Goal: Task Accomplishment & Management: Manage account settings

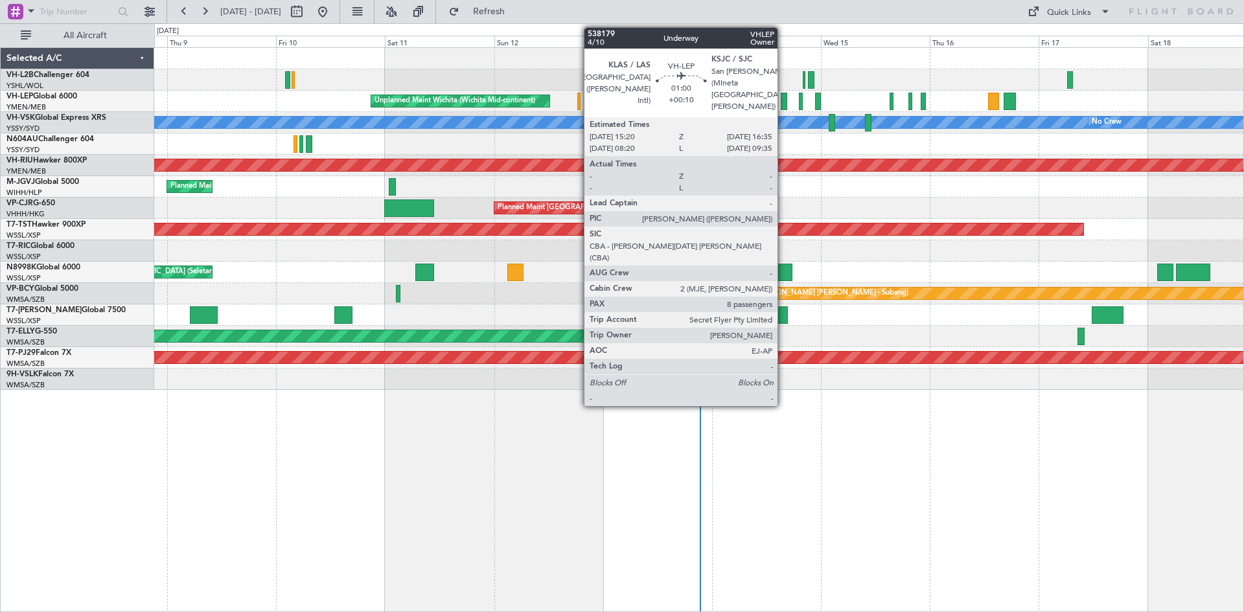
click at [784, 99] on div at bounding box center [784, 101] width 6 height 17
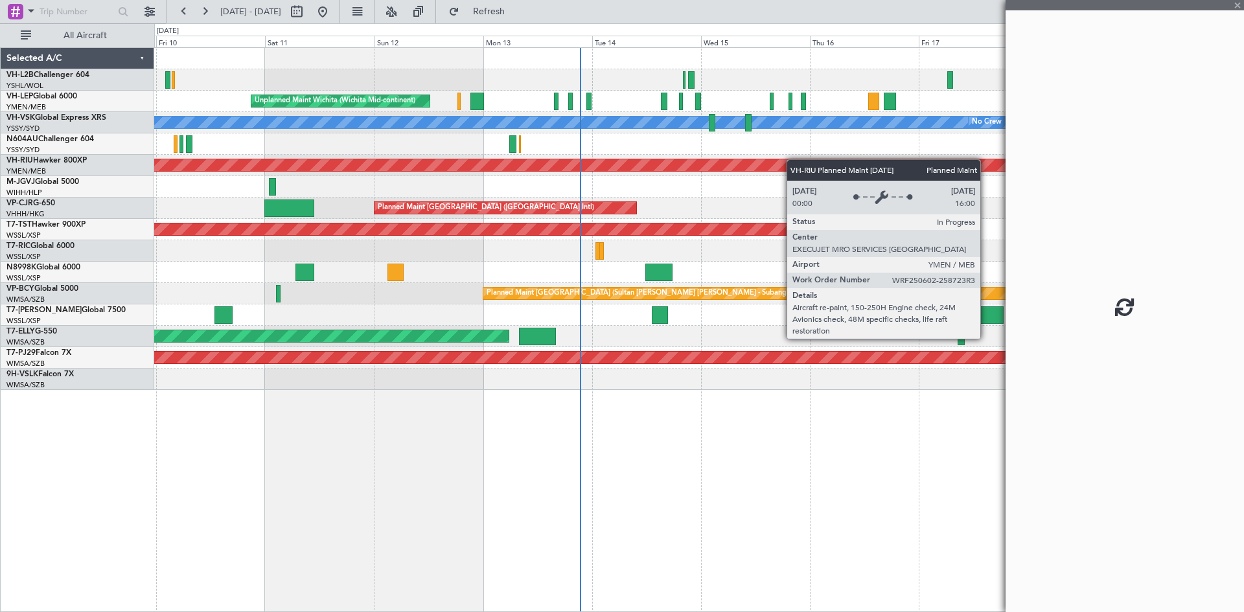
click at [704, 164] on div "Unplanned Maint Wichita (Wichita Mid-continent) [PERSON_NAME] No Crew Unplanned…" at bounding box center [698, 219] width 1089 height 342
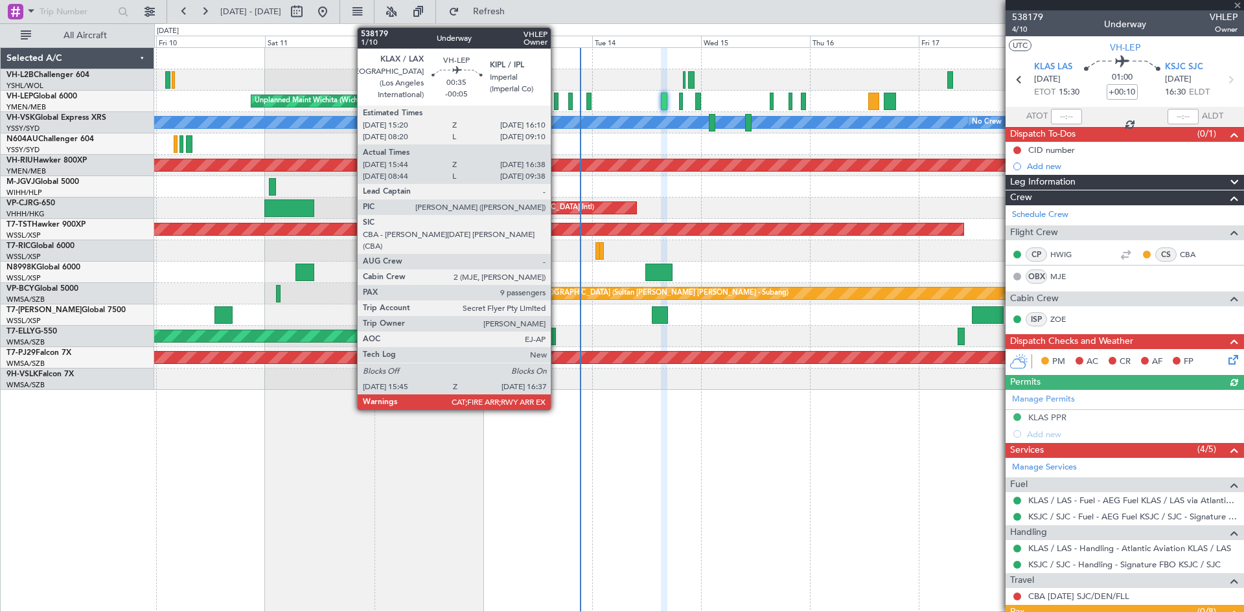
click at [557, 103] on div at bounding box center [556, 101] width 5 height 17
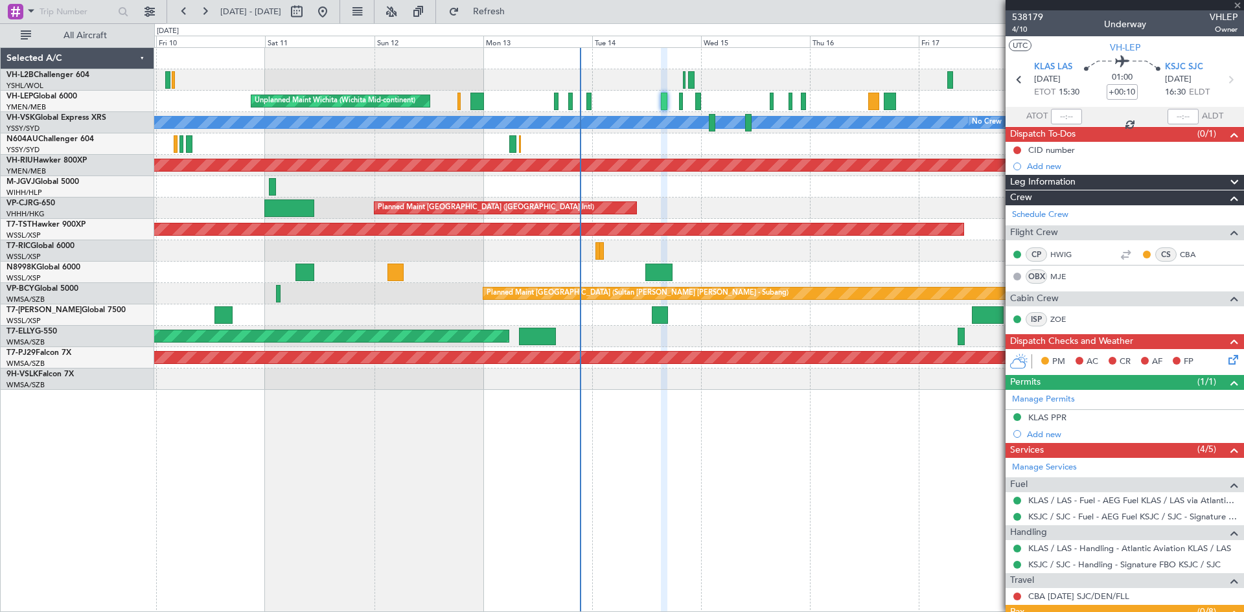
type input "-00:05"
type input "15:54"
type input "16:33"
type input "9"
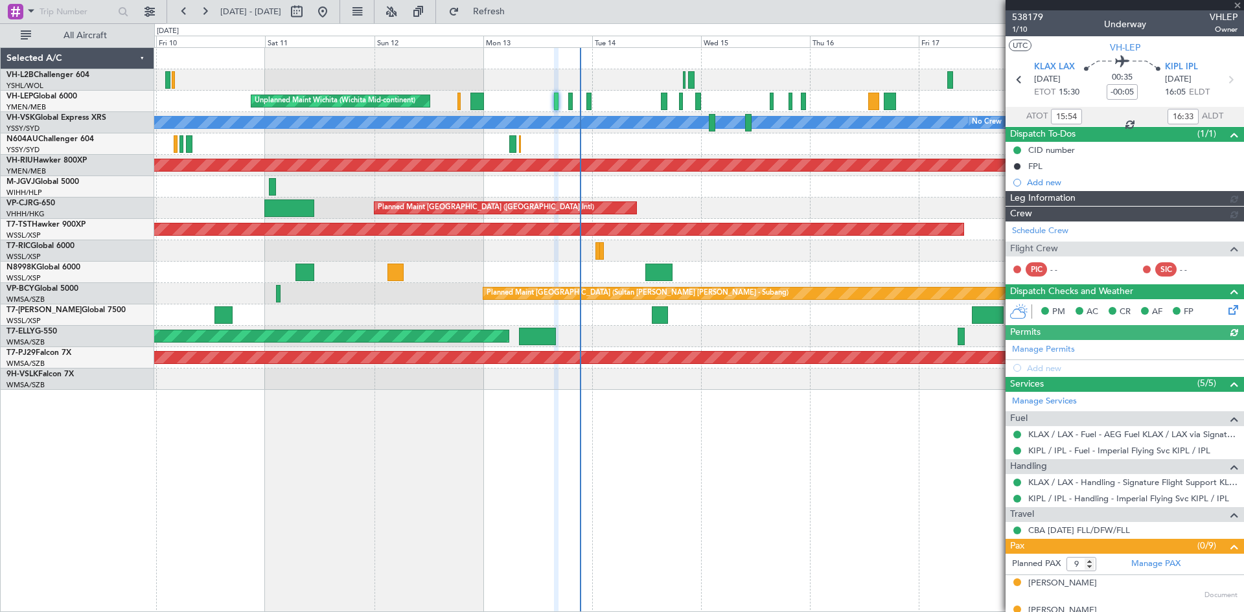
type input "[PERSON_NAME] (KYA)"
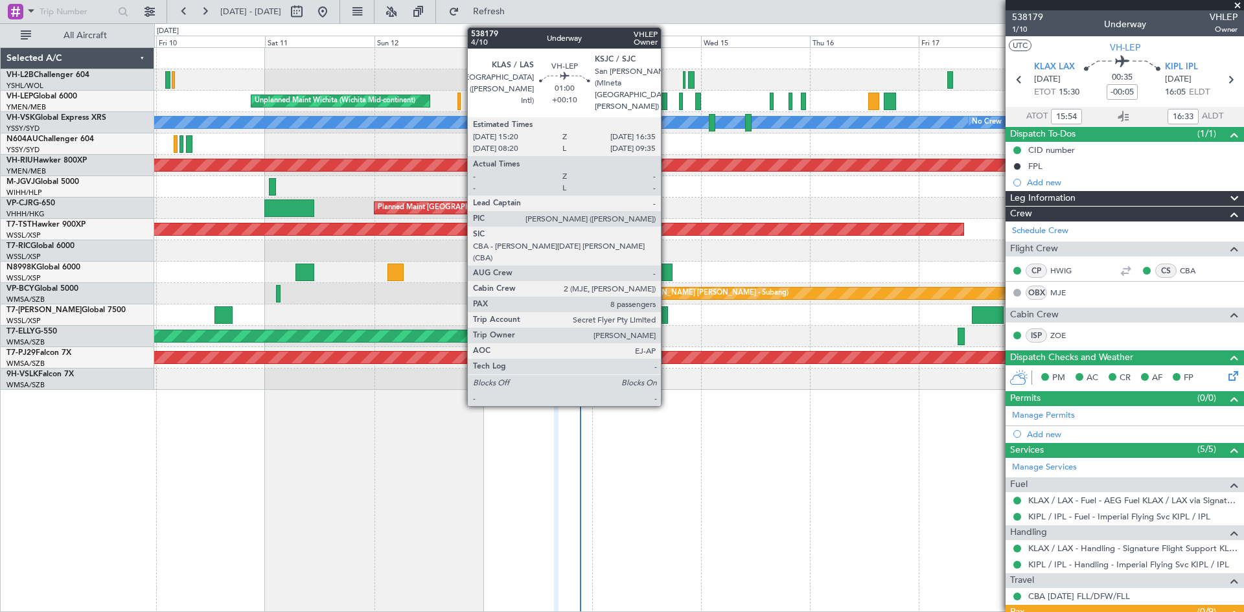
click at [667, 107] on div at bounding box center [664, 101] width 6 height 17
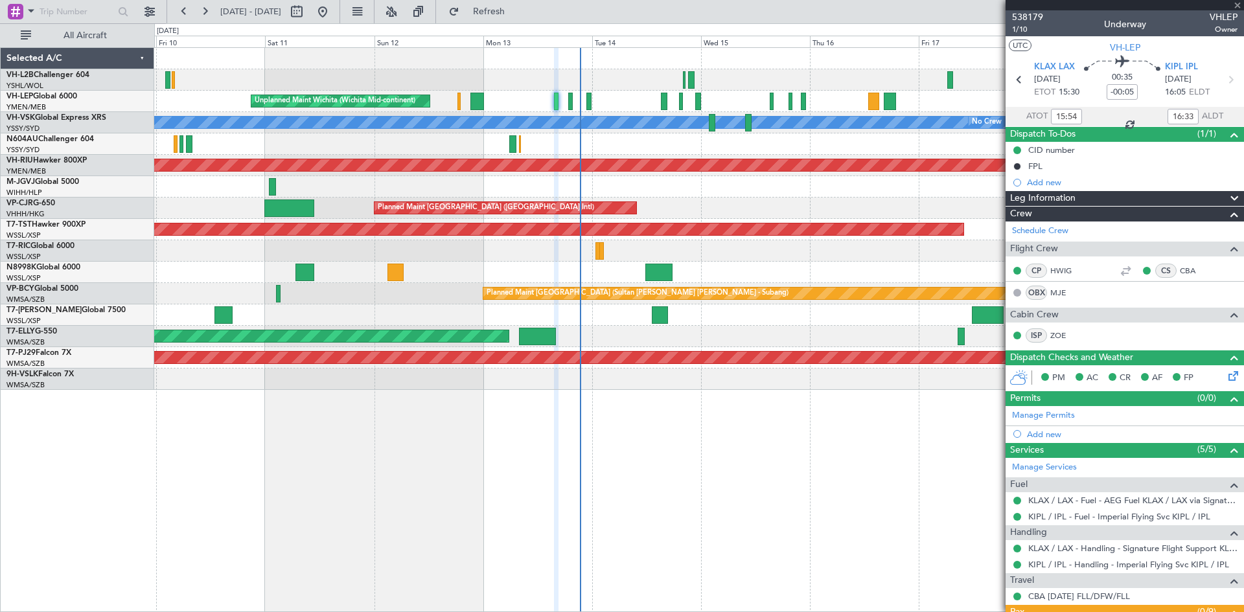
type input "+00:10"
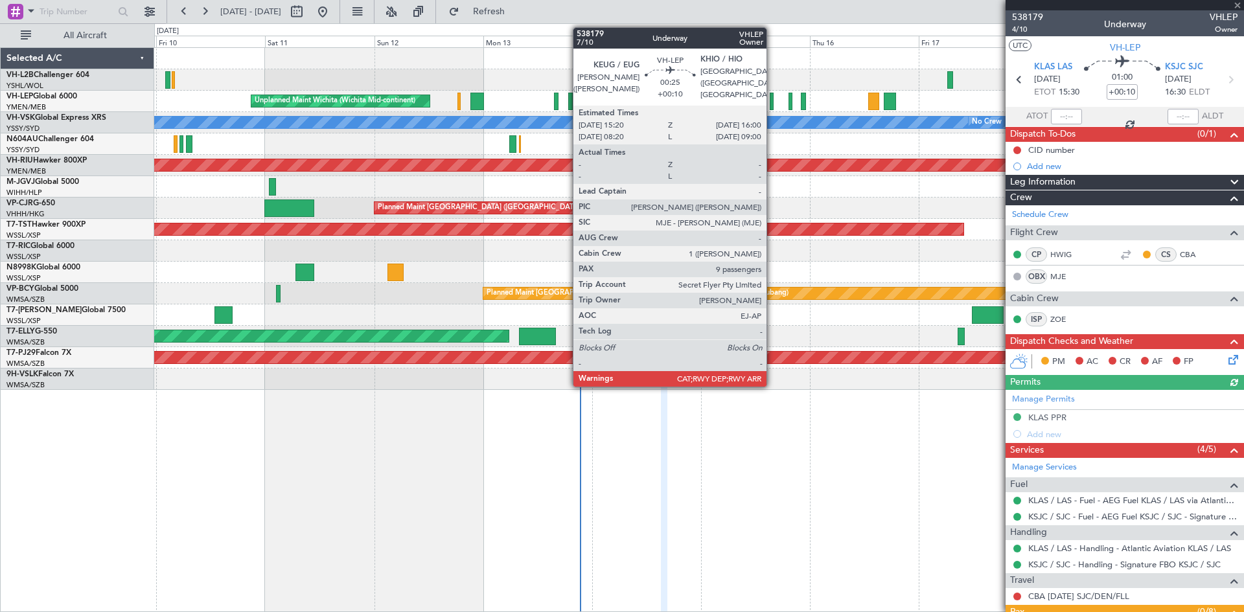
click at [773, 104] on div at bounding box center [771, 101] width 3 height 17
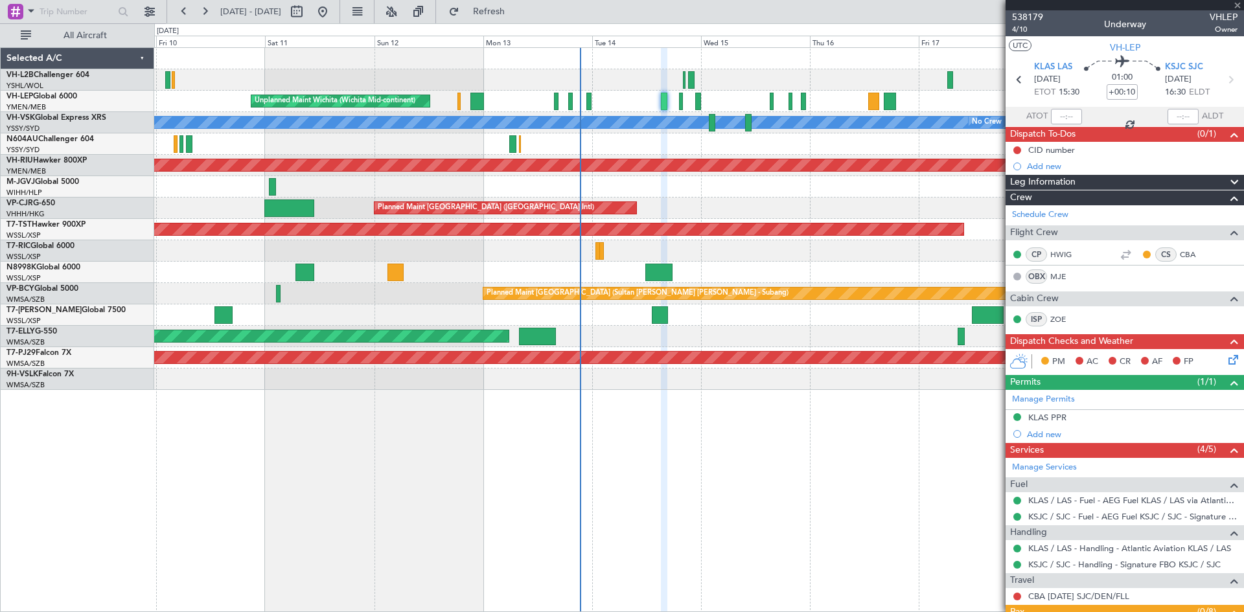
type input "9"
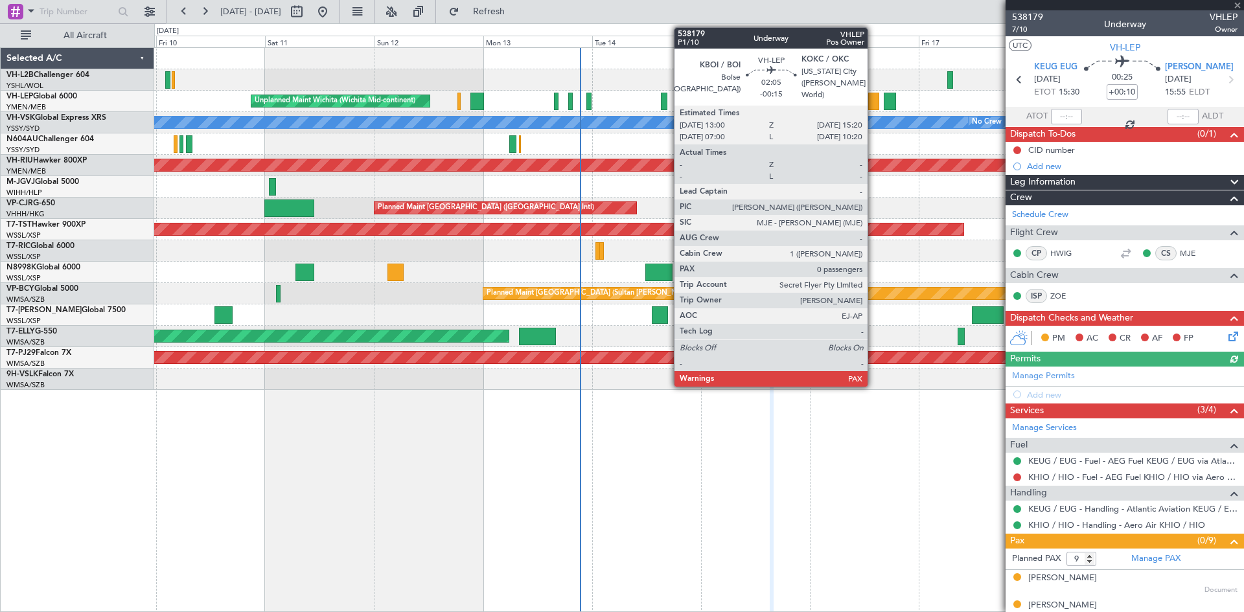
click at [874, 100] on div at bounding box center [873, 101] width 11 height 17
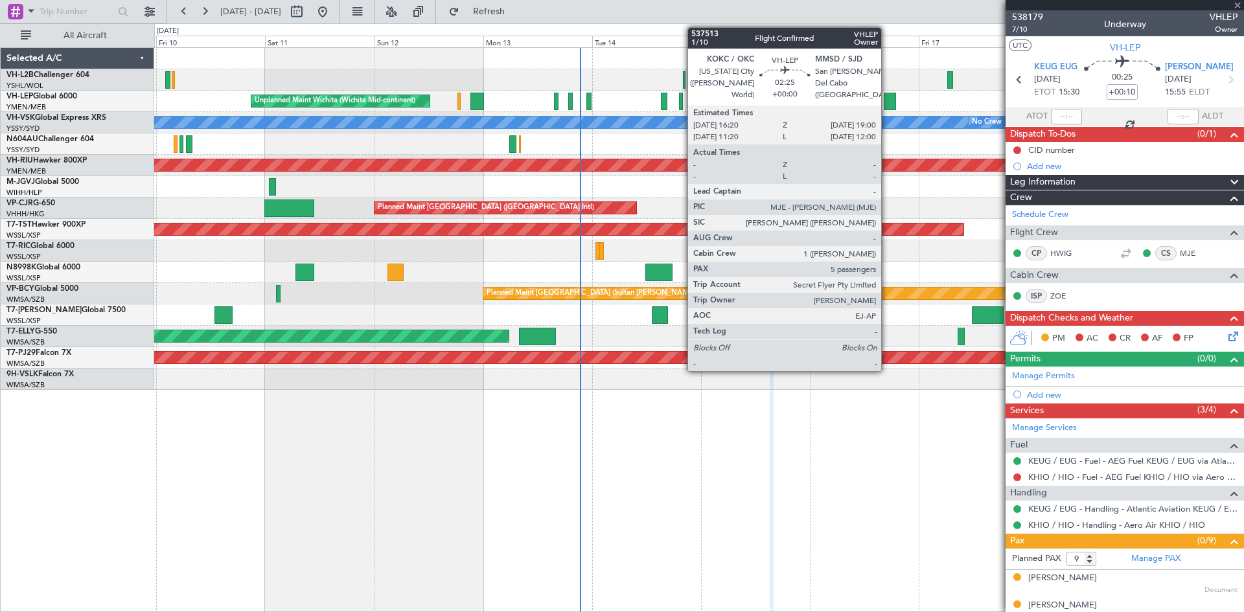
type input "-00:15"
type input "0"
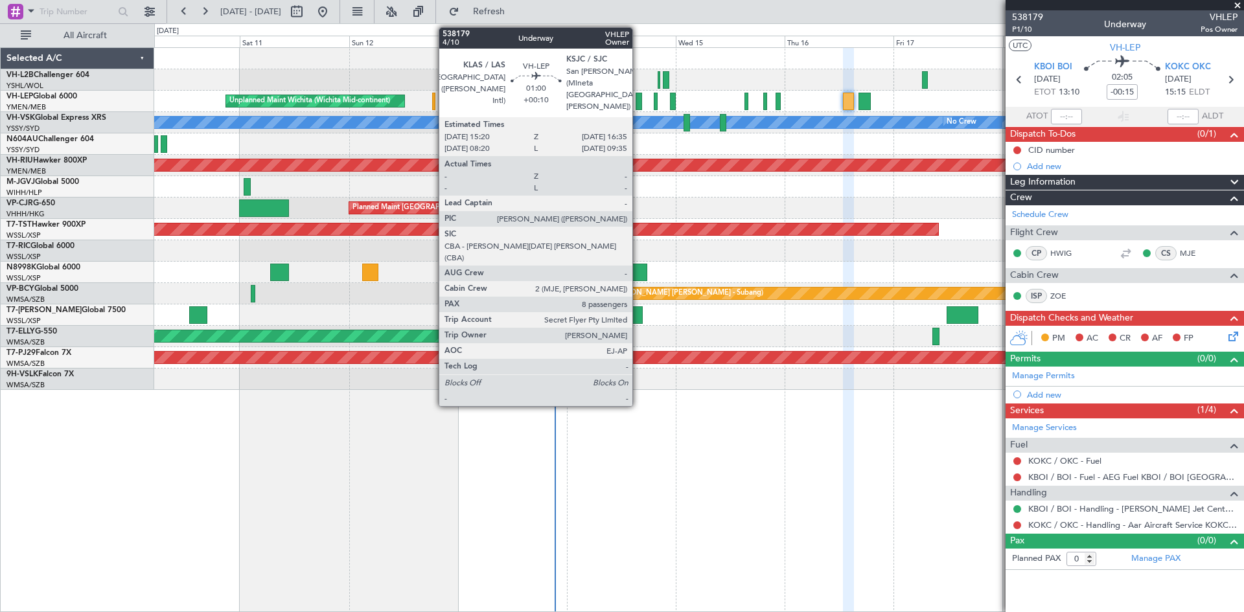
click at [638, 105] on div at bounding box center [639, 101] width 6 height 17
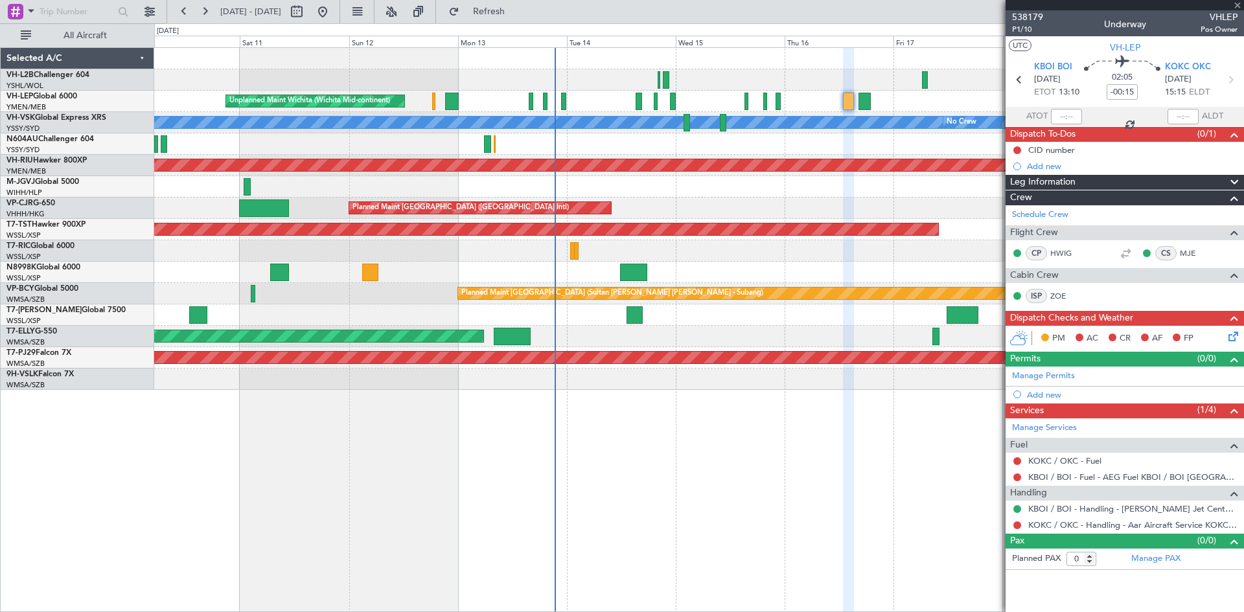
type input "+00:10"
type input "8"
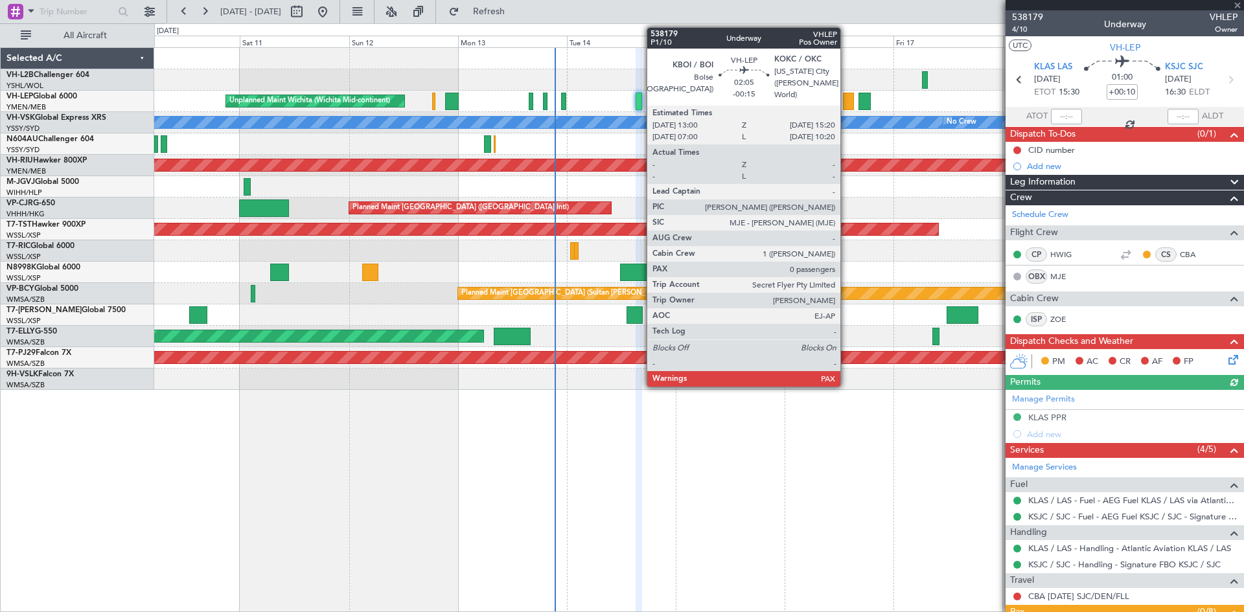
click at [846, 104] on div at bounding box center [848, 101] width 11 height 17
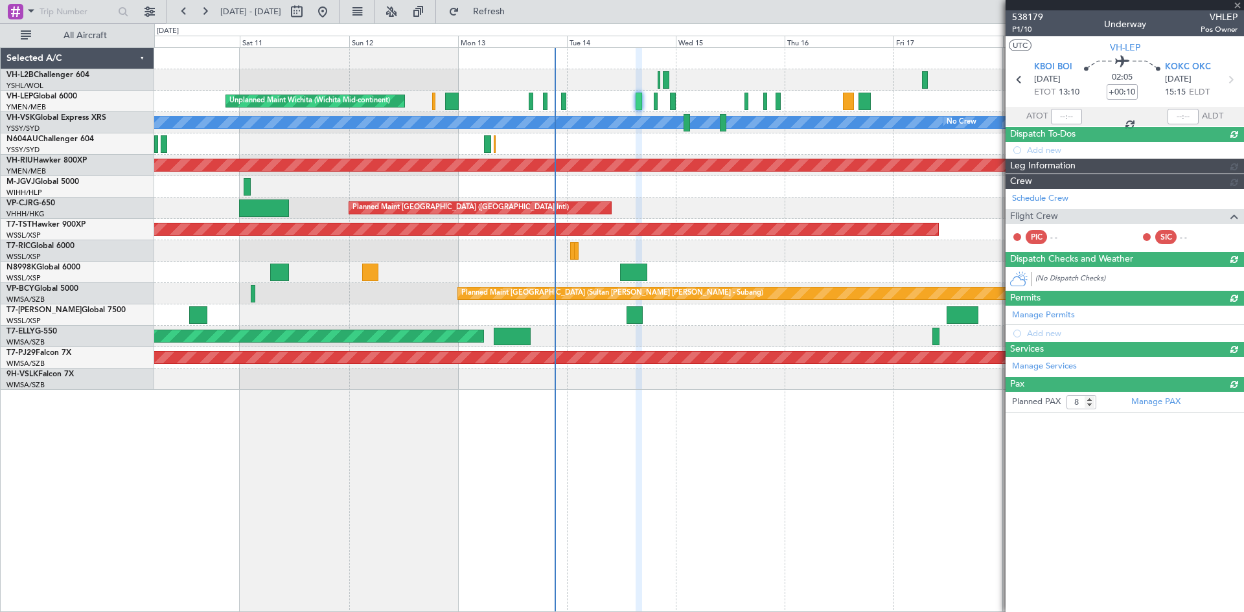
type input "-00:15"
type input "0"
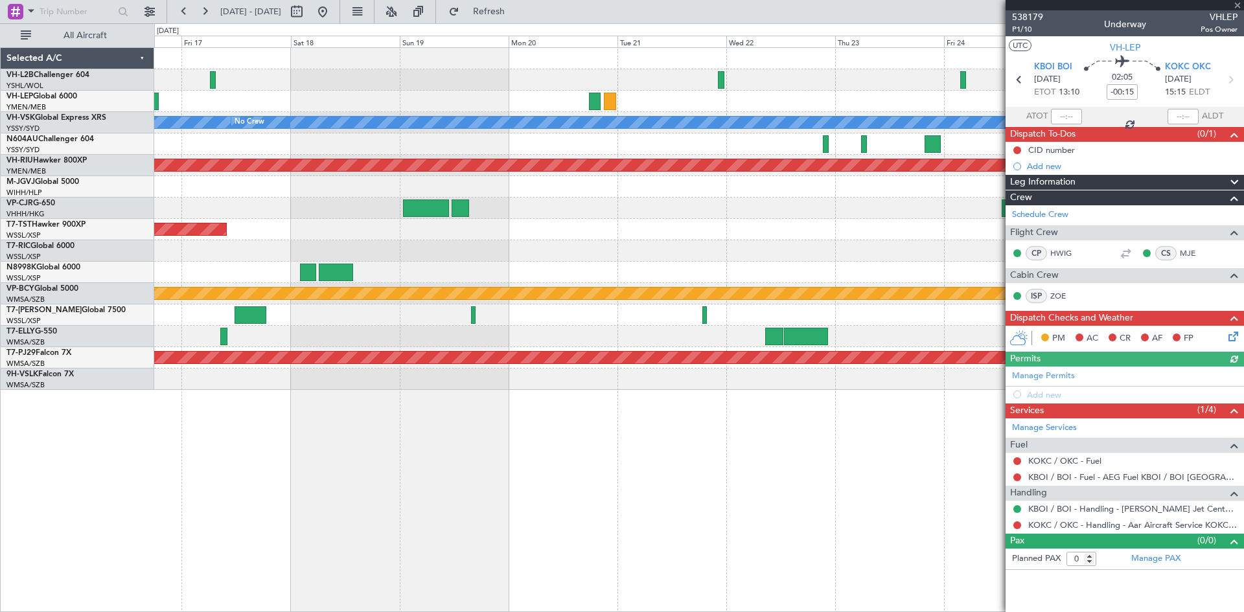
click at [446, 142] on div at bounding box center [698, 144] width 1089 height 21
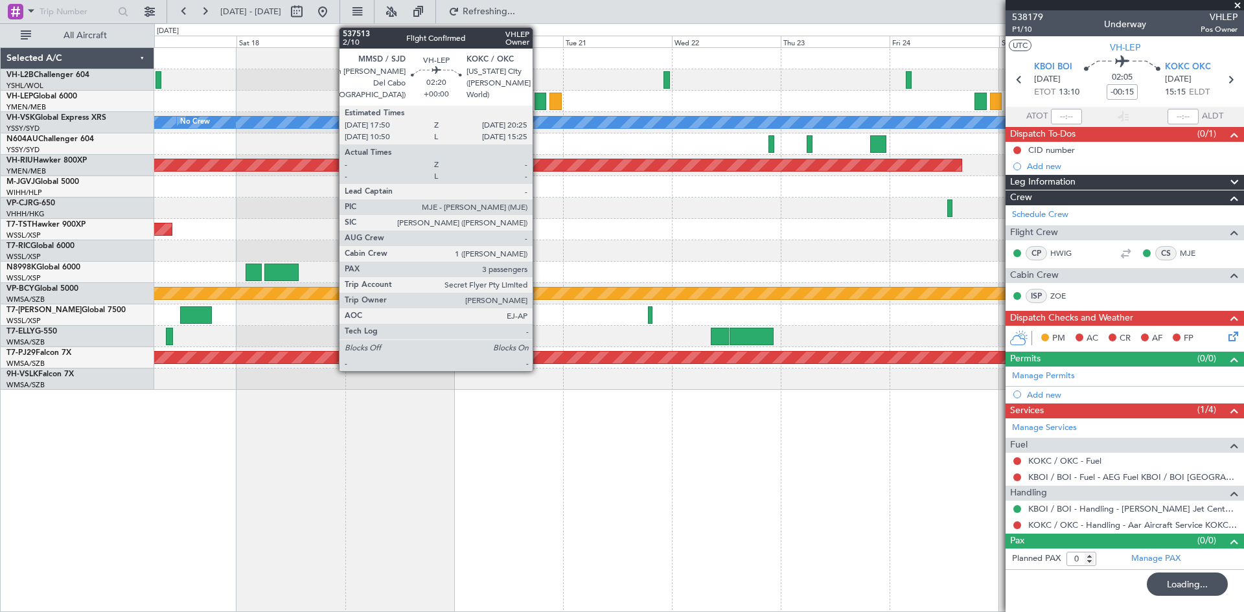
click at [539, 102] on div at bounding box center [541, 101] width 12 height 17
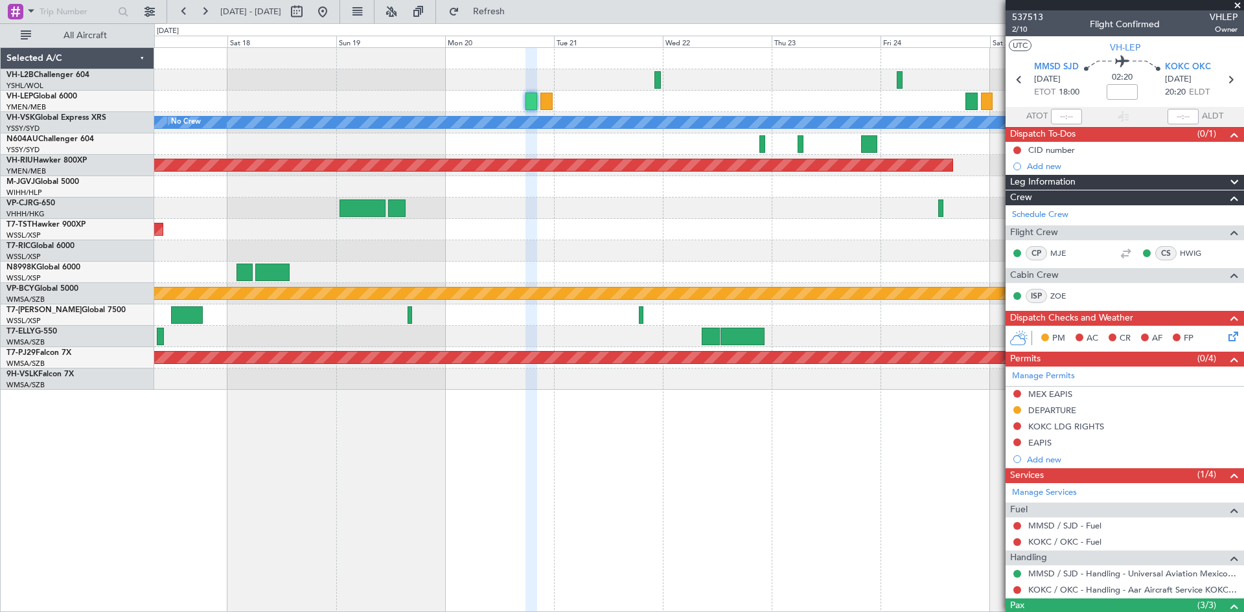
click at [831, 80] on div at bounding box center [698, 79] width 1089 height 21
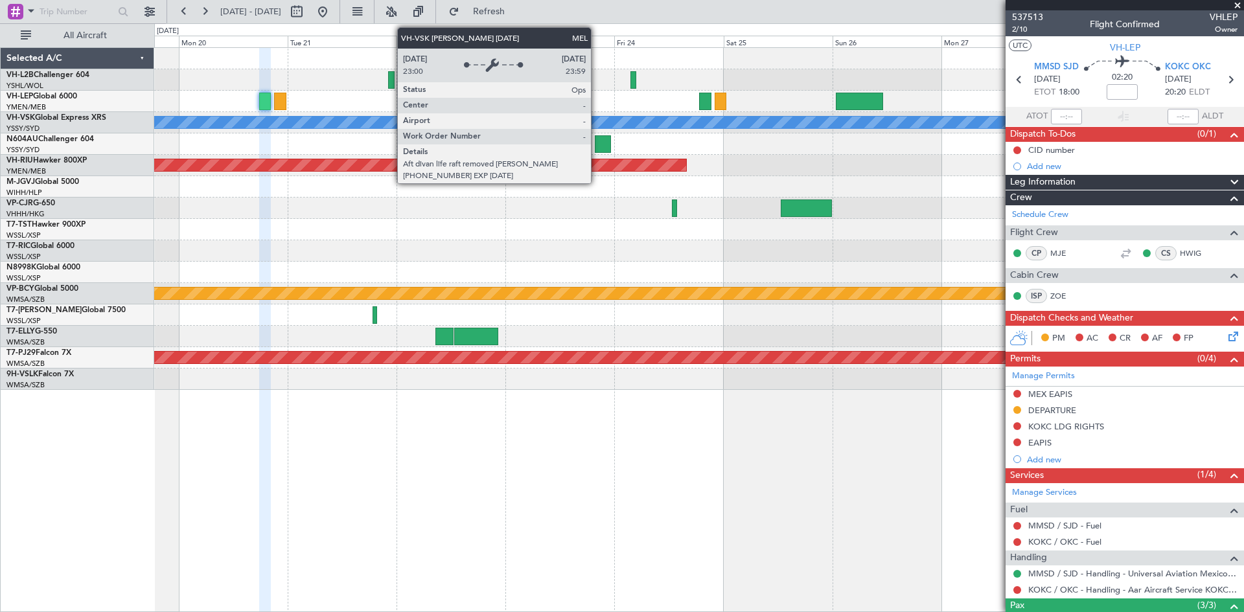
click at [596, 117] on div "[PERSON_NAME] No Crew Planned Maint [GEOGRAPHIC_DATA] ([GEOGRAPHIC_DATA]) Plann…" at bounding box center [698, 219] width 1089 height 342
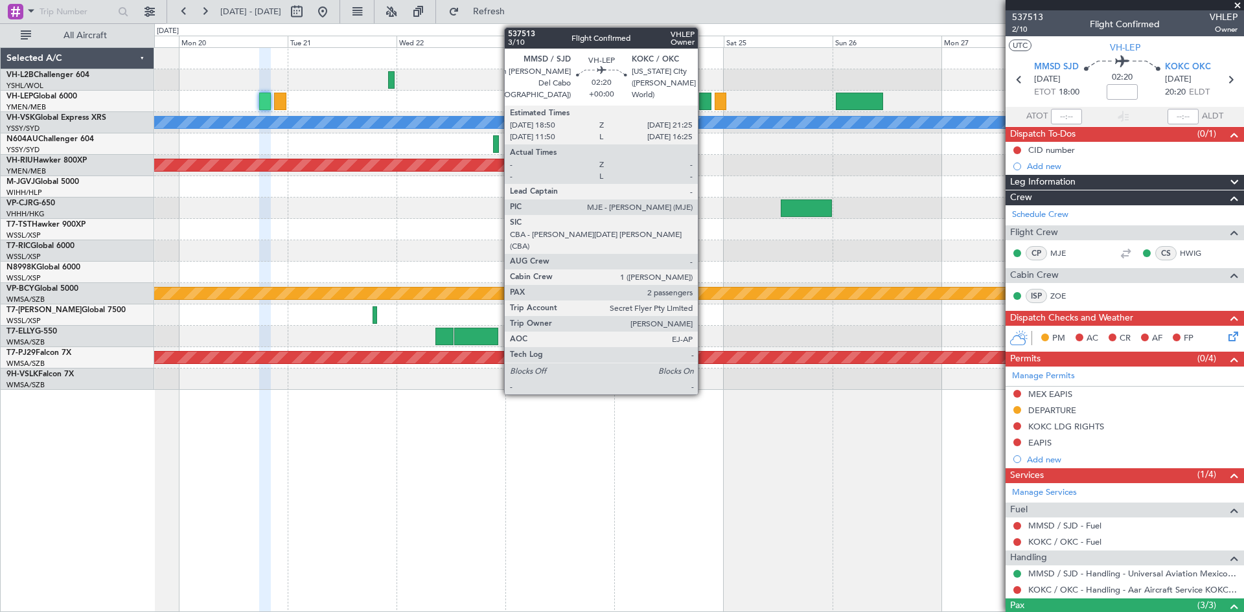
click at [704, 103] on div at bounding box center [705, 101] width 12 height 17
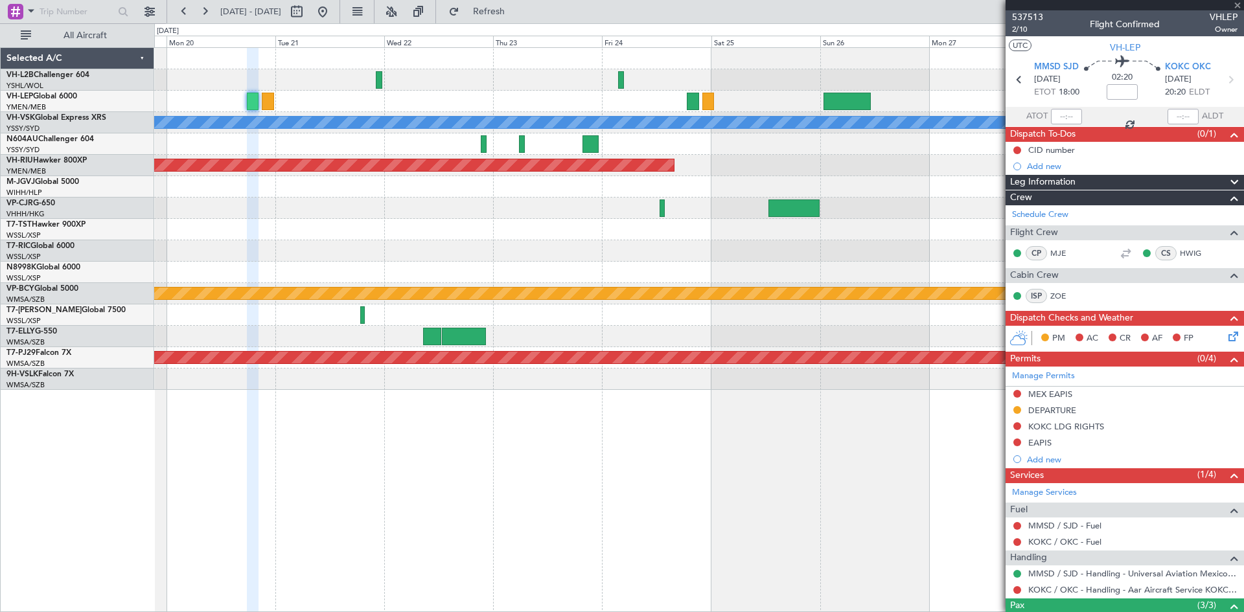
type input "2"
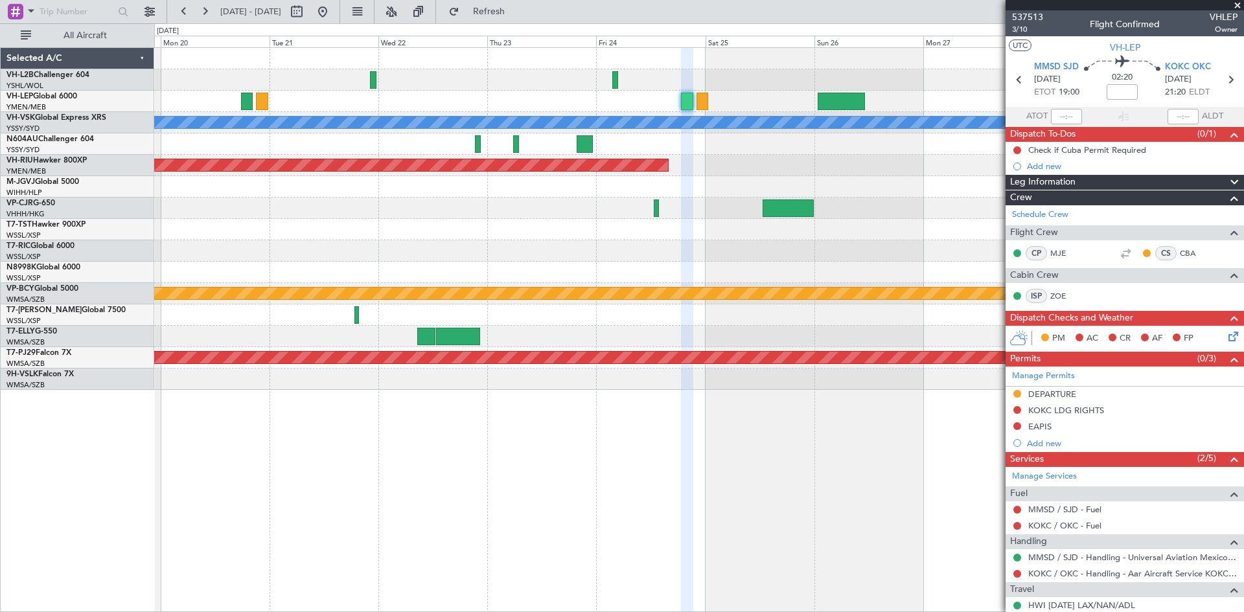
click at [958, 78] on div at bounding box center [698, 79] width 1089 height 21
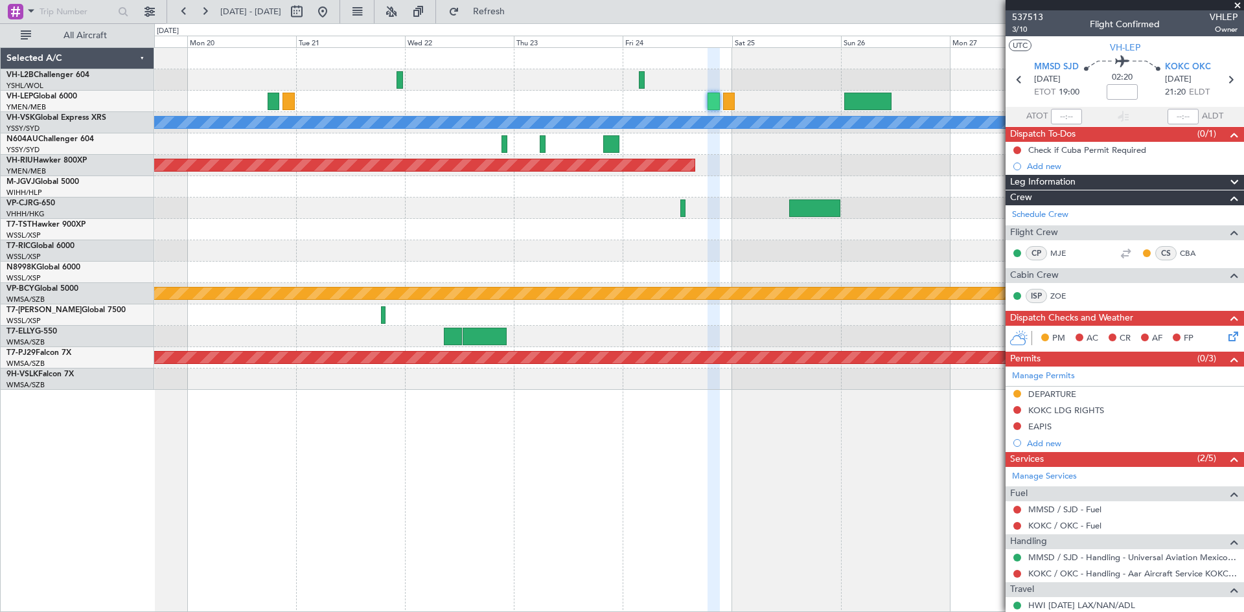
click at [984, 70] on div at bounding box center [698, 79] width 1089 height 21
